Goal: Transaction & Acquisition: Subscribe to service/newsletter

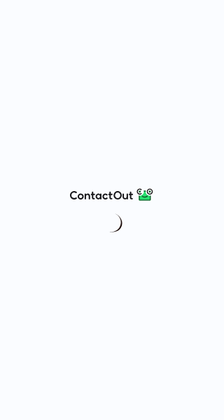
click at [164, 230] on div at bounding box center [112, 210] width 224 height 420
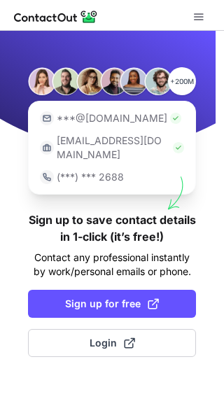
click at [156, 376] on div "+200M ***@[DOMAIN_NAME] [EMAIL_ADDRESS][DOMAIN_NAME] (***) *** 2688 Sign up to …" at bounding box center [112, 225] width 224 height 389
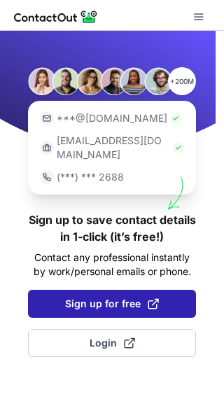
click at [80, 290] on button "Sign up for free" at bounding box center [112, 304] width 168 height 28
click at [102, 297] on span "Sign up for free" at bounding box center [112, 304] width 94 height 14
click at [97, 297] on span "Sign up for free" at bounding box center [112, 304] width 94 height 14
click at [92, 290] on button "Sign up for free" at bounding box center [112, 304] width 168 height 28
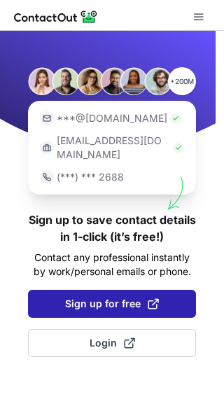
click at [92, 297] on span "Sign up for free" at bounding box center [112, 304] width 94 height 14
click at [132, 297] on span "Sign up for free" at bounding box center [112, 304] width 94 height 14
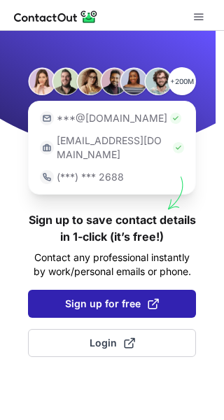
click at [123, 297] on span "Sign up for free" at bounding box center [112, 304] width 94 height 14
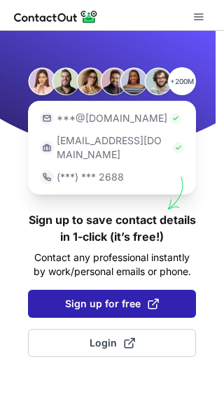
click at [123, 297] on span "Sign up for free" at bounding box center [112, 304] width 94 height 14
click at [176, 290] on button "Sign up for free" at bounding box center [112, 304] width 168 height 28
click at [86, 297] on span "Sign up for free" at bounding box center [112, 304] width 94 height 14
click at [104, 297] on span "Sign up for free" at bounding box center [112, 304] width 94 height 14
click at [137, 297] on span "Sign up for free" at bounding box center [112, 304] width 94 height 14
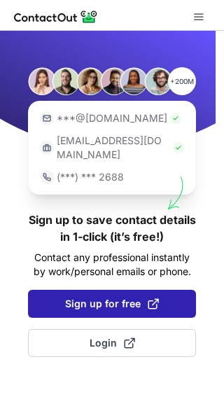
click at [92, 298] on button "Sign up for free" at bounding box center [112, 304] width 168 height 28
click at [90, 298] on button "Sign up for free" at bounding box center [112, 304] width 168 height 28
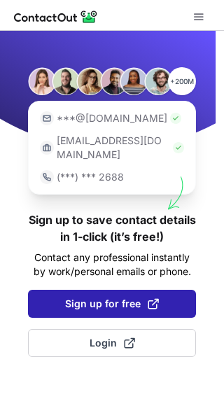
click at [86, 297] on span "Sign up for free" at bounding box center [112, 304] width 94 height 14
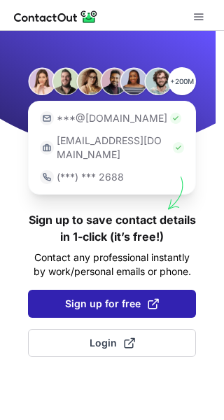
click at [86, 297] on span "Sign up for free" at bounding box center [112, 304] width 94 height 14
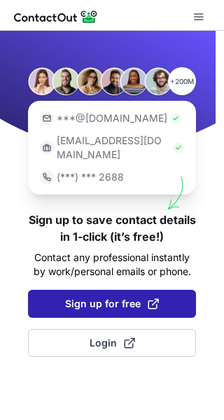
click at [123, 297] on span "Sign up for free" at bounding box center [112, 304] width 94 height 14
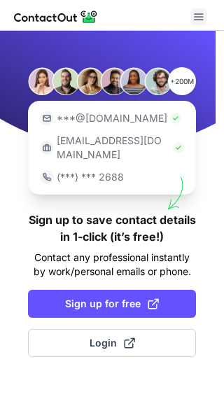
click at [197, 19] on span at bounding box center [198, 16] width 11 height 11
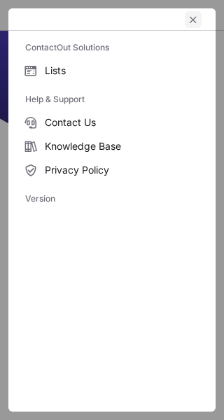
click at [197, 19] on span "left-button" at bounding box center [192, 19] width 11 height 11
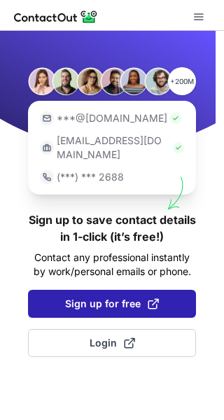
click at [118, 297] on span "Sign up for free" at bounding box center [112, 304] width 94 height 14
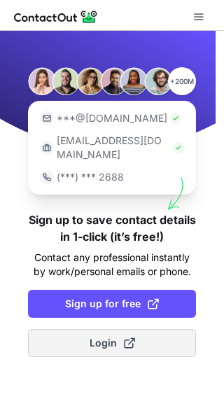
click at [106, 336] on span "Login" at bounding box center [112, 343] width 45 height 14
